Goal: Navigation & Orientation: Find specific page/section

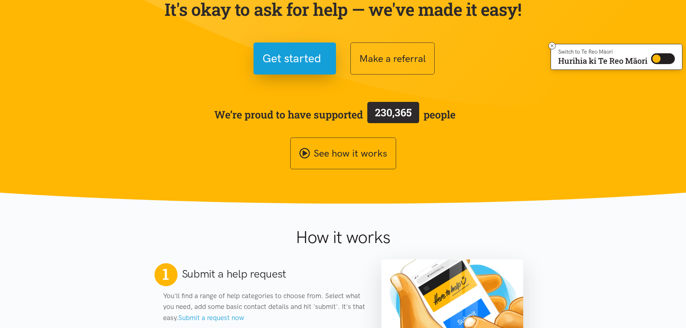
scroll to position [72, 0]
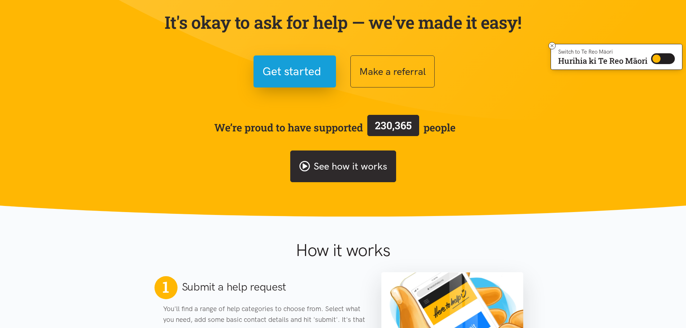
click at [308, 169] on icon at bounding box center [304, 166] width 10 height 10
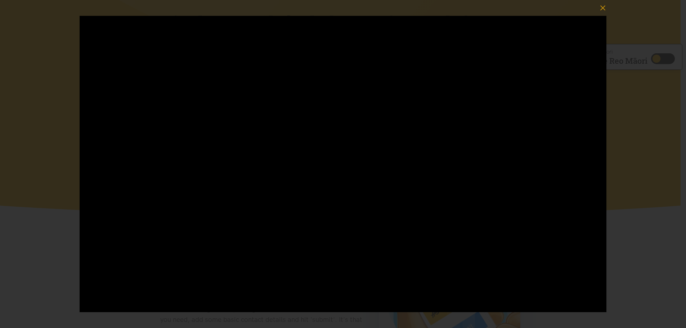
click at [626, 89] on div at bounding box center [343, 164] width 686 height 328
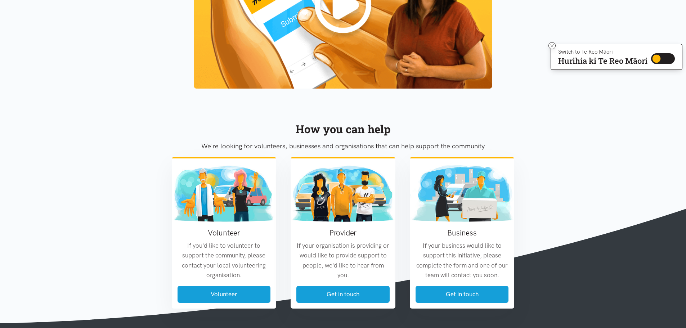
scroll to position [830, 0]
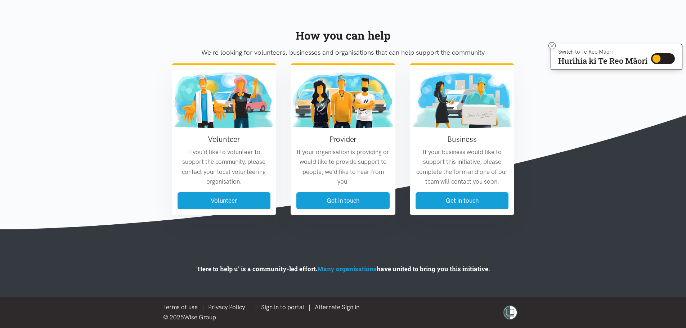
click at [356, 268] on link "Many organisations" at bounding box center [346, 269] width 59 height 8
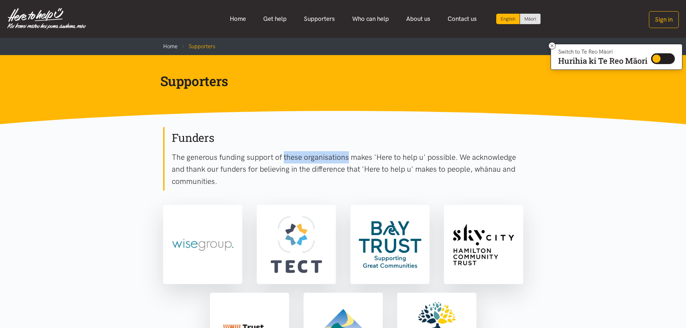
drag, startPoint x: 223, startPoint y: 159, endPoint x: 289, endPoint y: 158, distance: 66.3
click at [289, 158] on p "The generous funding support of these organisations makes 'Here to help u' poss…" at bounding box center [347, 169] width 351 height 36
click at [291, 158] on p "The generous funding support of these organisations makes 'Here to help u' poss…" at bounding box center [347, 169] width 351 height 36
click at [297, 161] on p "The generous funding support of these organisations makes 'Here to help u' poss…" at bounding box center [347, 169] width 351 height 36
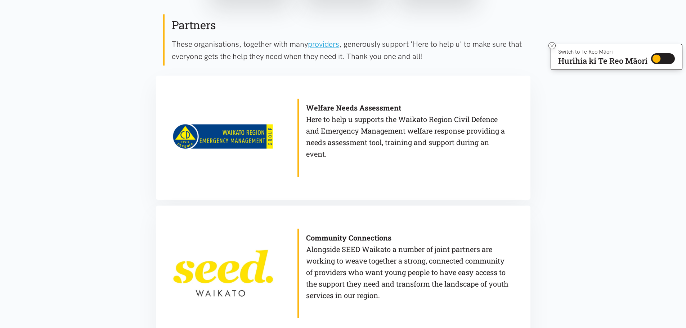
scroll to position [661, 0]
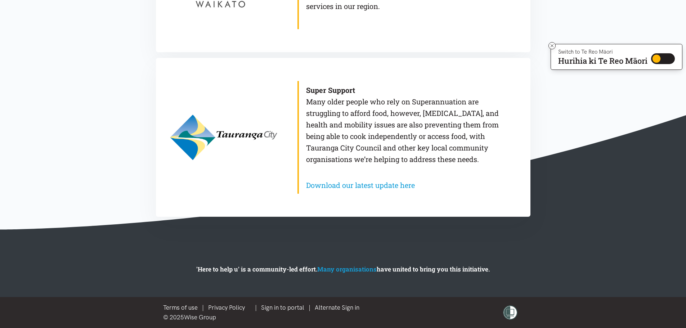
click at [191, 306] on link "Terms of use" at bounding box center [180, 307] width 35 height 7
